Goal: Transaction & Acquisition: Book appointment/travel/reservation

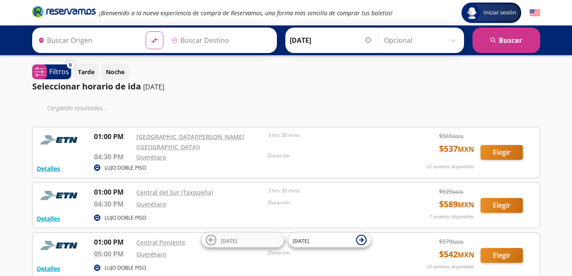
type input "[GEOGRAPHIC_DATA], [GEOGRAPHIC_DATA]"
type input "Querétaro, Querétaro"
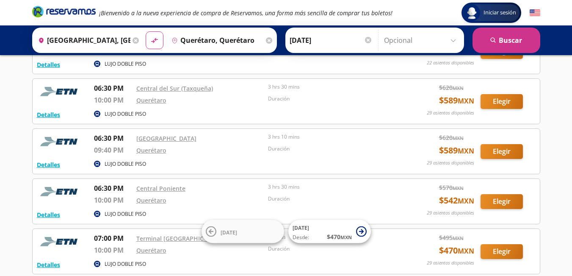
scroll to position [983, 0]
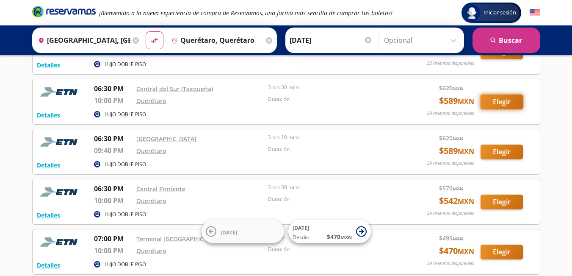
click at [488, 106] on button "Elegir" at bounding box center [502, 101] width 42 height 15
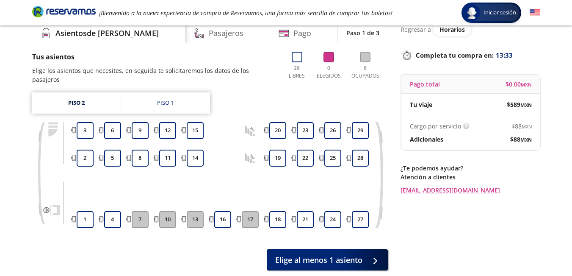
scroll to position [36, 0]
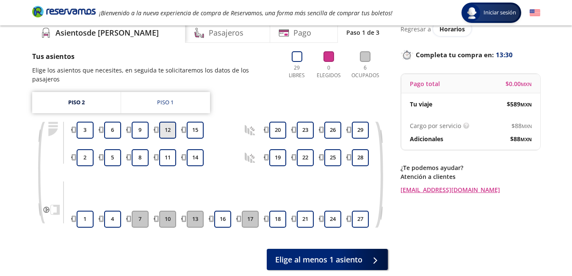
click at [170, 124] on button "12" at bounding box center [167, 130] width 17 height 17
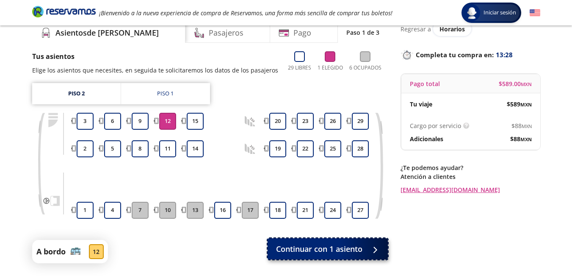
click at [312, 257] on button "Continuar con 1 asiento" at bounding box center [328, 248] width 120 height 21
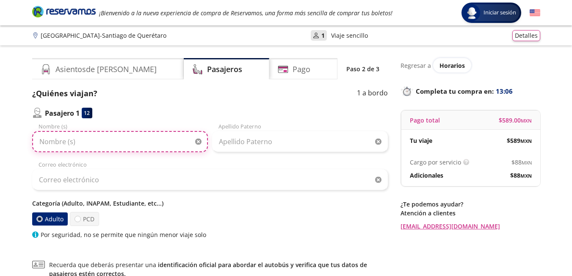
click at [164, 144] on input "Nombre (s)" at bounding box center [120, 141] width 176 height 21
type input "[PERSON_NAME]"
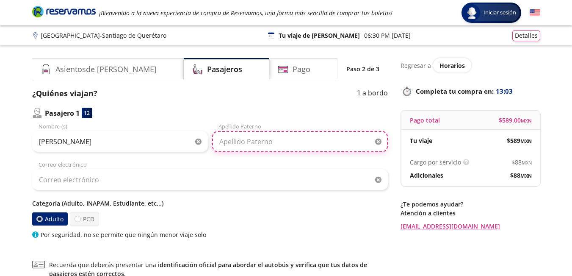
click at [234, 136] on input "Apellido Paterno" at bounding box center [300, 141] width 176 height 21
type input "heres"
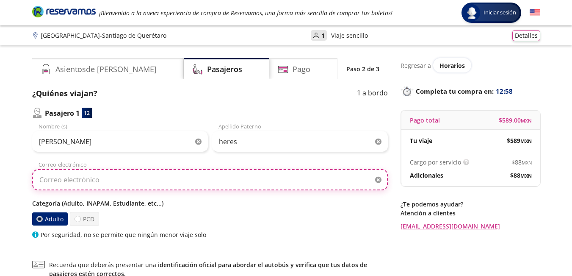
click at [162, 178] on input "Correo electrónico" at bounding box center [210, 179] width 356 height 21
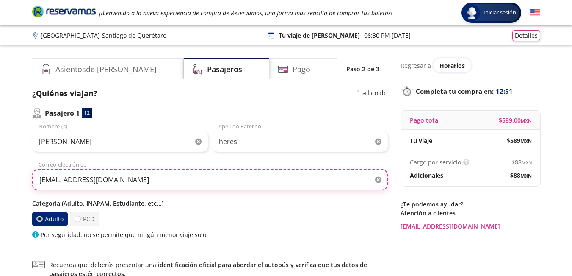
type input "[EMAIL_ADDRESS][DOMAIN_NAME]"
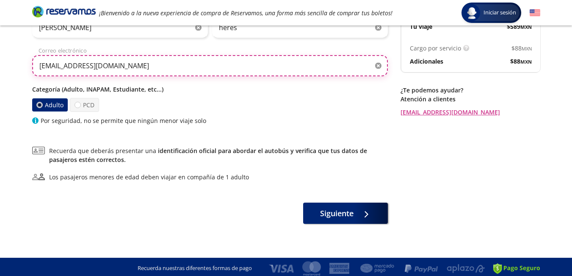
scroll to position [117, 0]
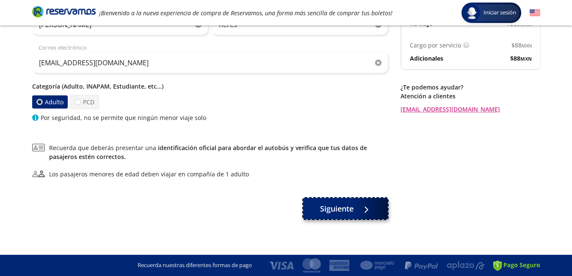
click at [343, 207] on span "Siguiente" at bounding box center [336, 208] width 33 height 11
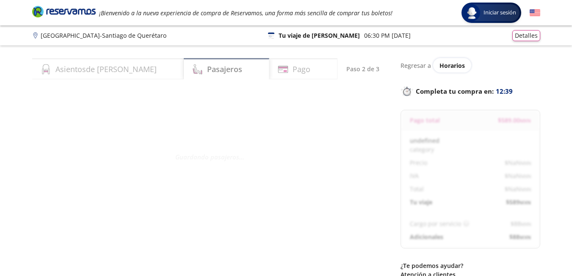
select select "MX"
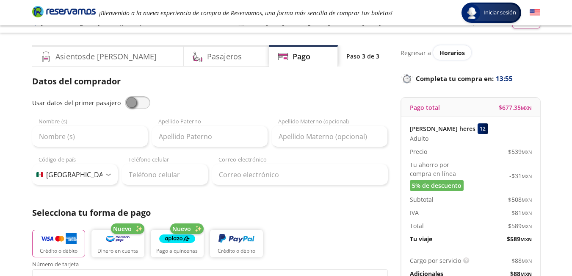
scroll to position [13, 0]
click at [170, 178] on input "Teléfono celular" at bounding box center [165, 174] width 86 height 21
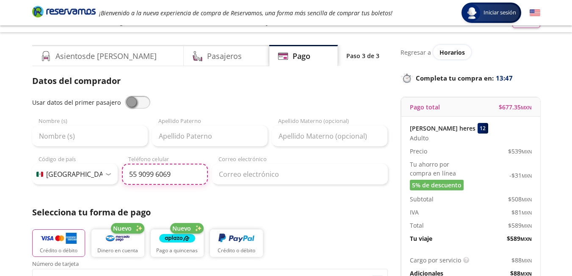
type input "55 9099 6069"
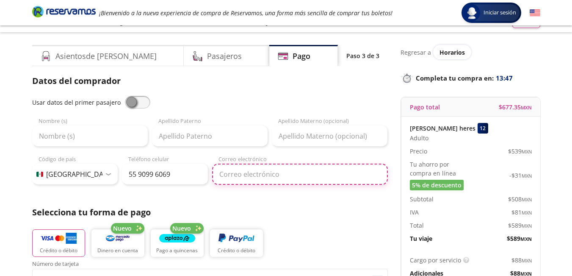
click at [283, 170] on input "Correo electrónico" at bounding box center [300, 174] width 176 height 21
type input "[EMAIL_ADDRESS][DOMAIN_NAME]"
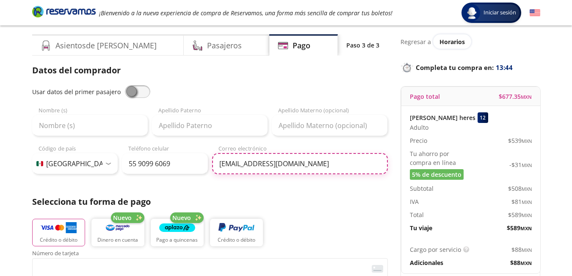
scroll to position [25, 0]
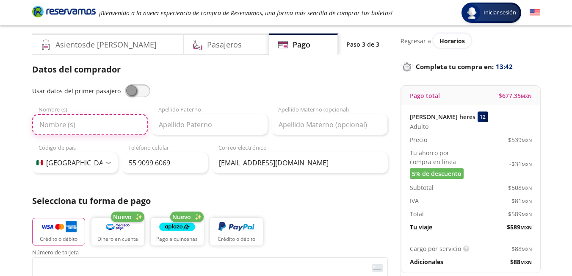
click at [89, 129] on input "Nombre (s)" at bounding box center [90, 124] width 116 height 21
type input "[PERSON_NAME]"
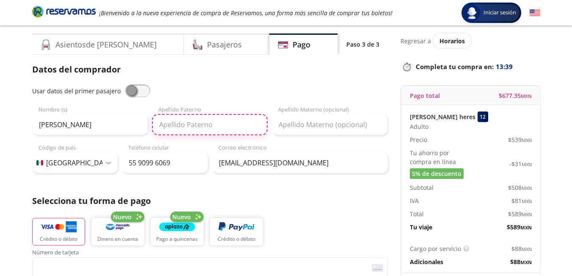
click at [219, 120] on input "Apellido Paterno" at bounding box center [210, 124] width 116 height 21
type input "heres"
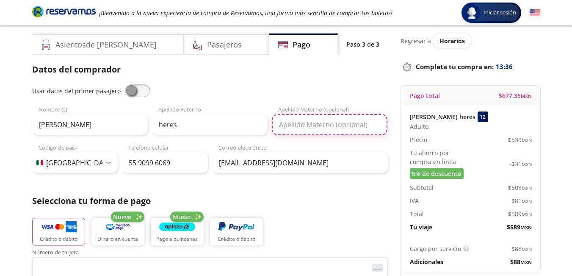
click at [314, 123] on input "Apellido Materno (opcional)" at bounding box center [330, 124] width 116 height 21
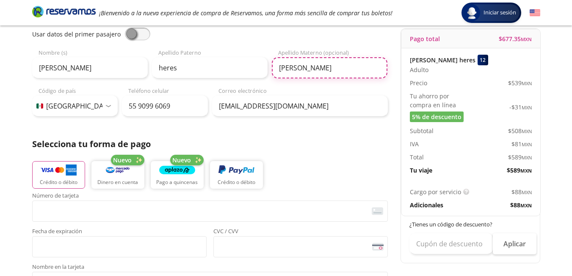
scroll to position [83, 0]
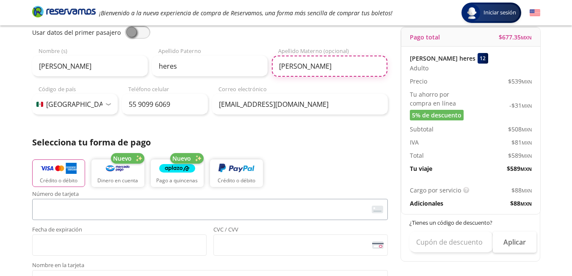
type input "[PERSON_NAME]"
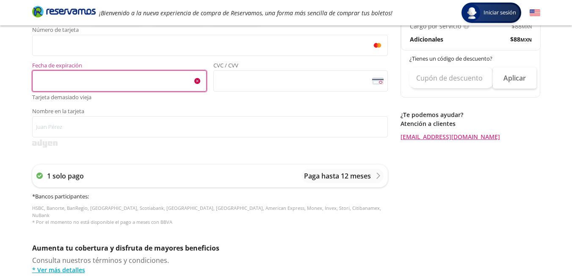
scroll to position [246, 0]
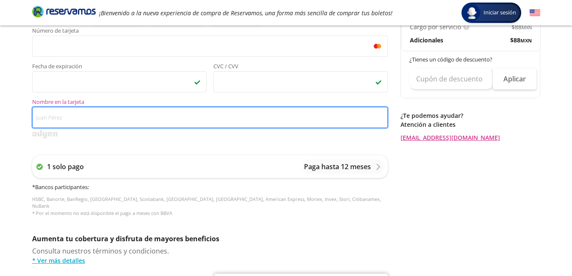
click at [270, 111] on input "Nombre en la tarjeta" at bounding box center [210, 117] width 356 height 21
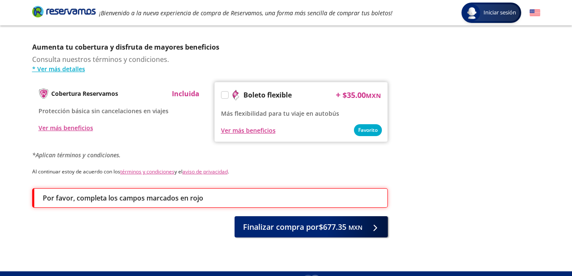
scroll to position [447, 0]
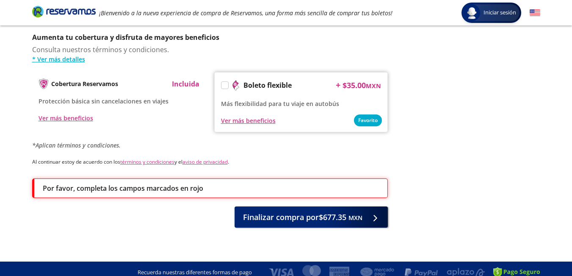
type input "[PERSON_NAME] [PERSON_NAME]"
